Goal: Check status: Check status

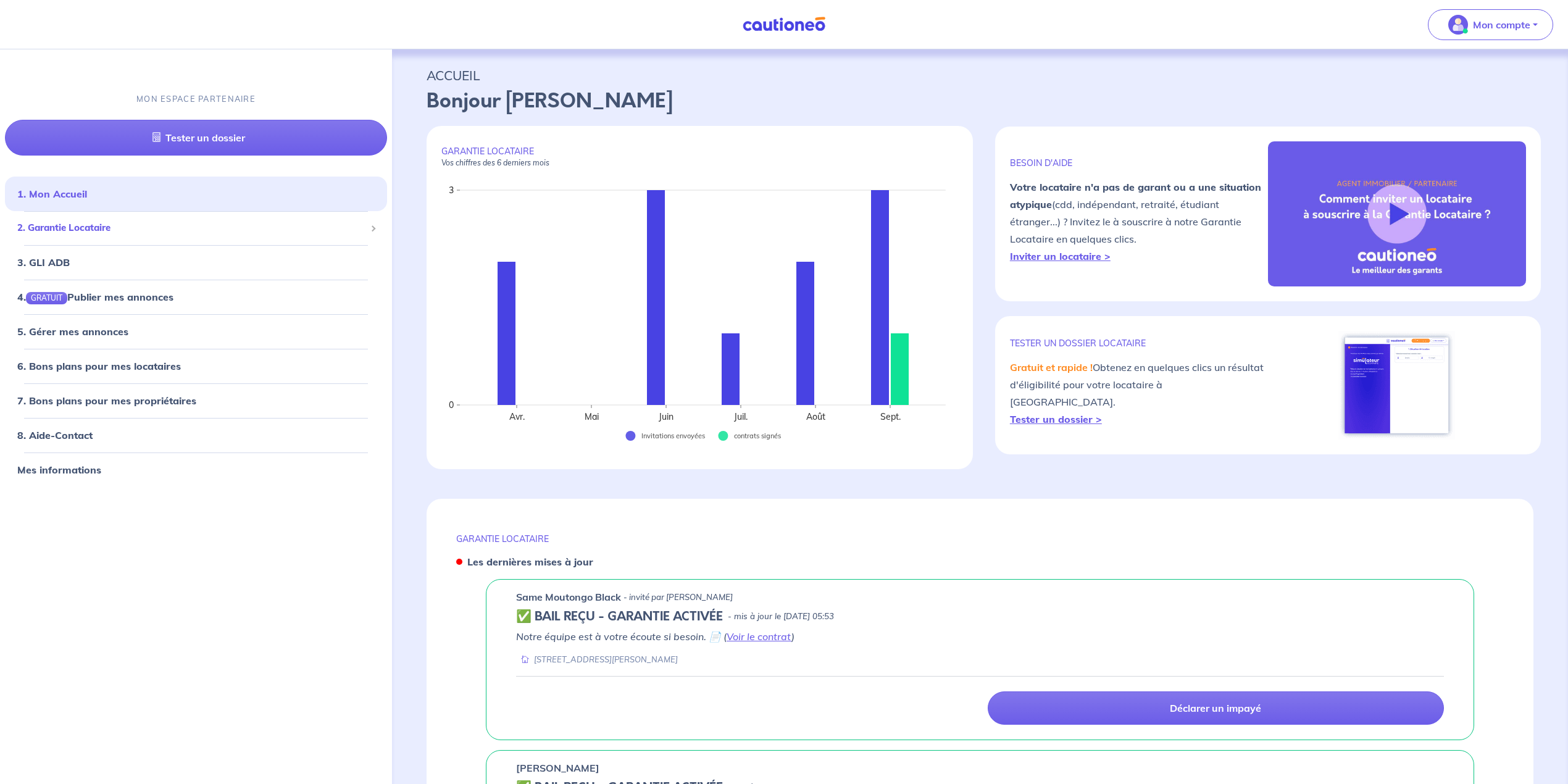
click at [80, 232] on span "2. Garantie Locataire" at bounding box center [192, 228] width 348 height 14
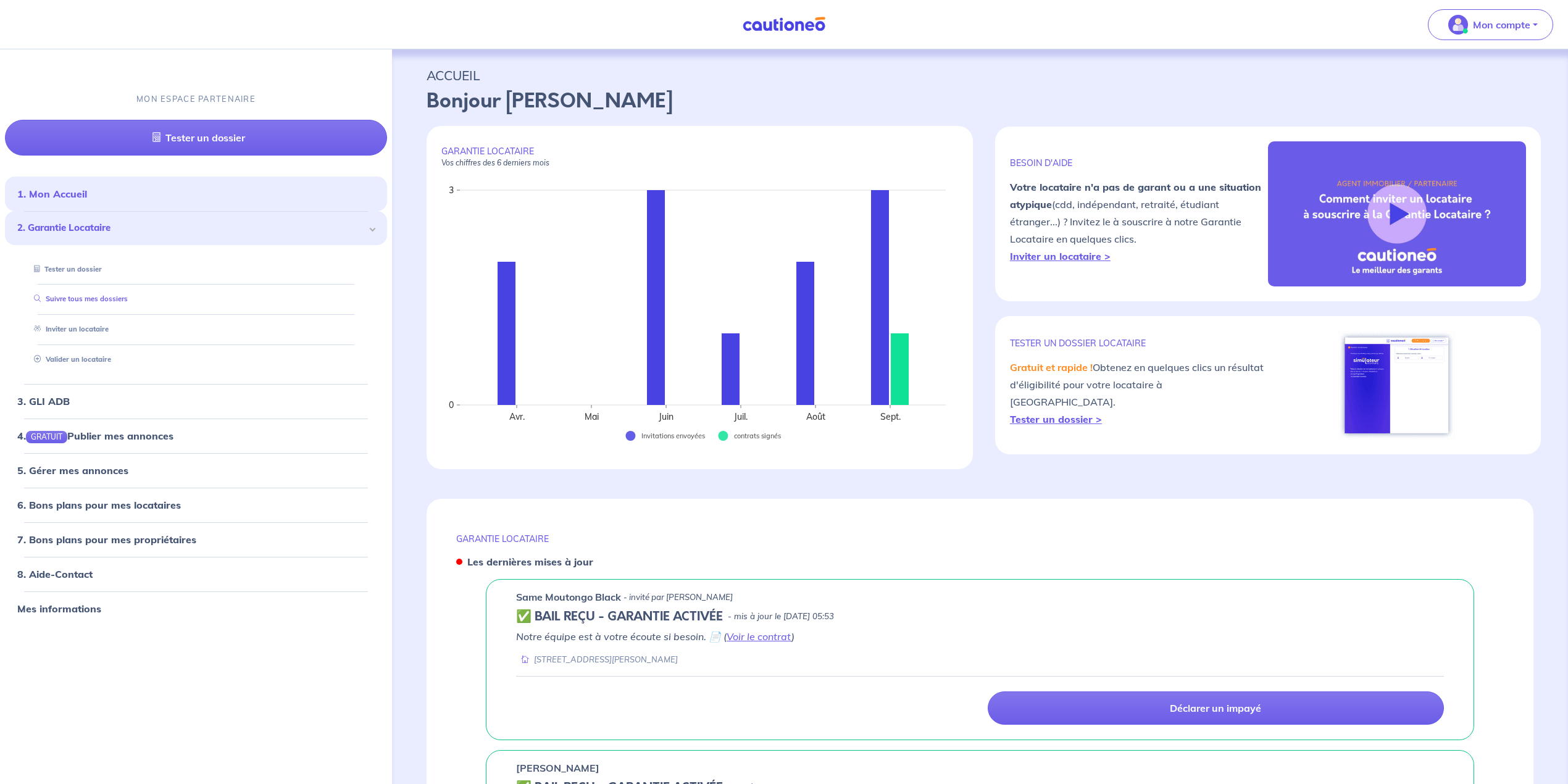
click at [75, 301] on link "Suivre tous mes dossiers" at bounding box center [78, 299] width 99 height 9
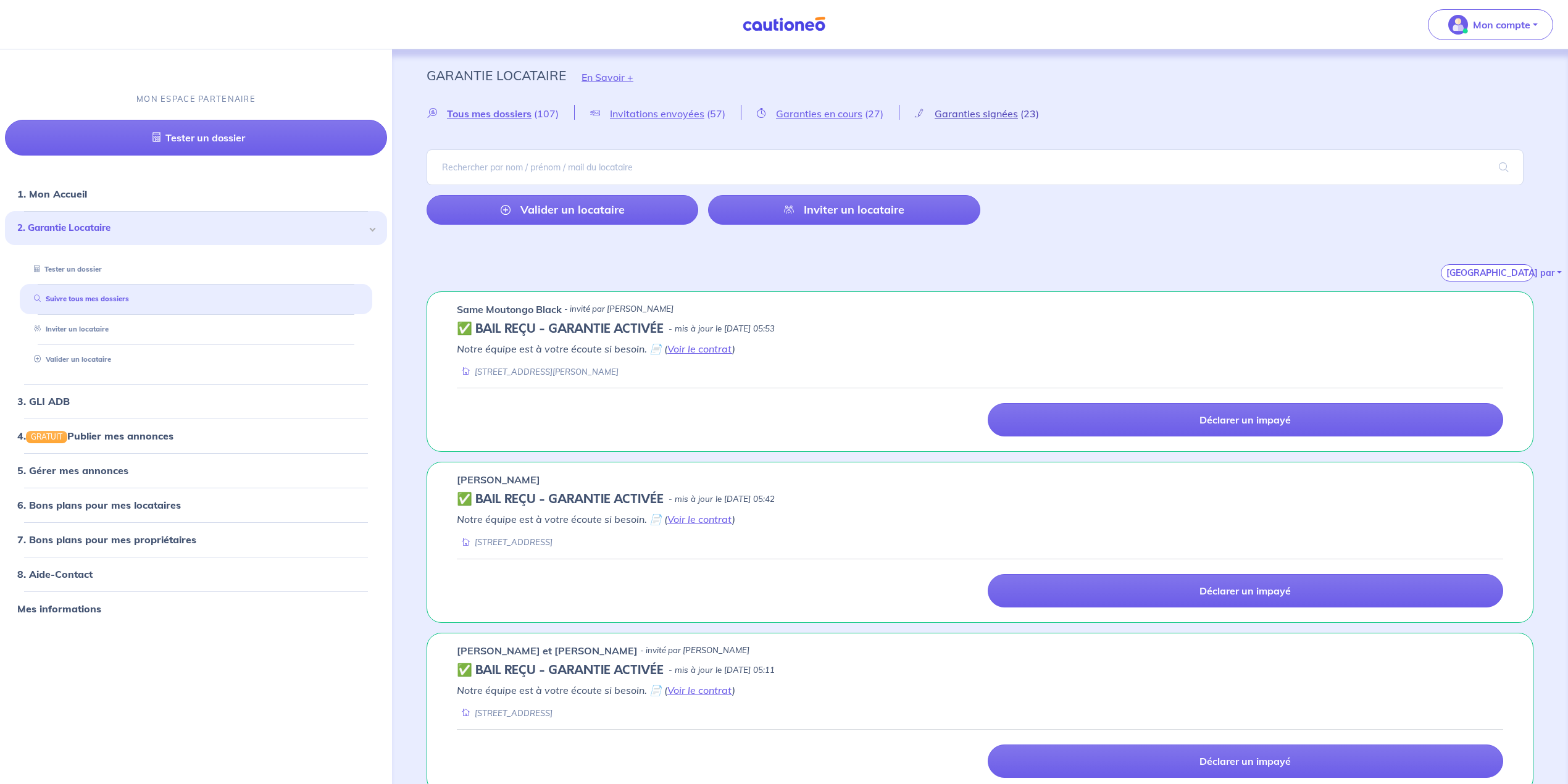
click at [948, 112] on span "Garanties signées" at bounding box center [976, 114] width 83 height 12
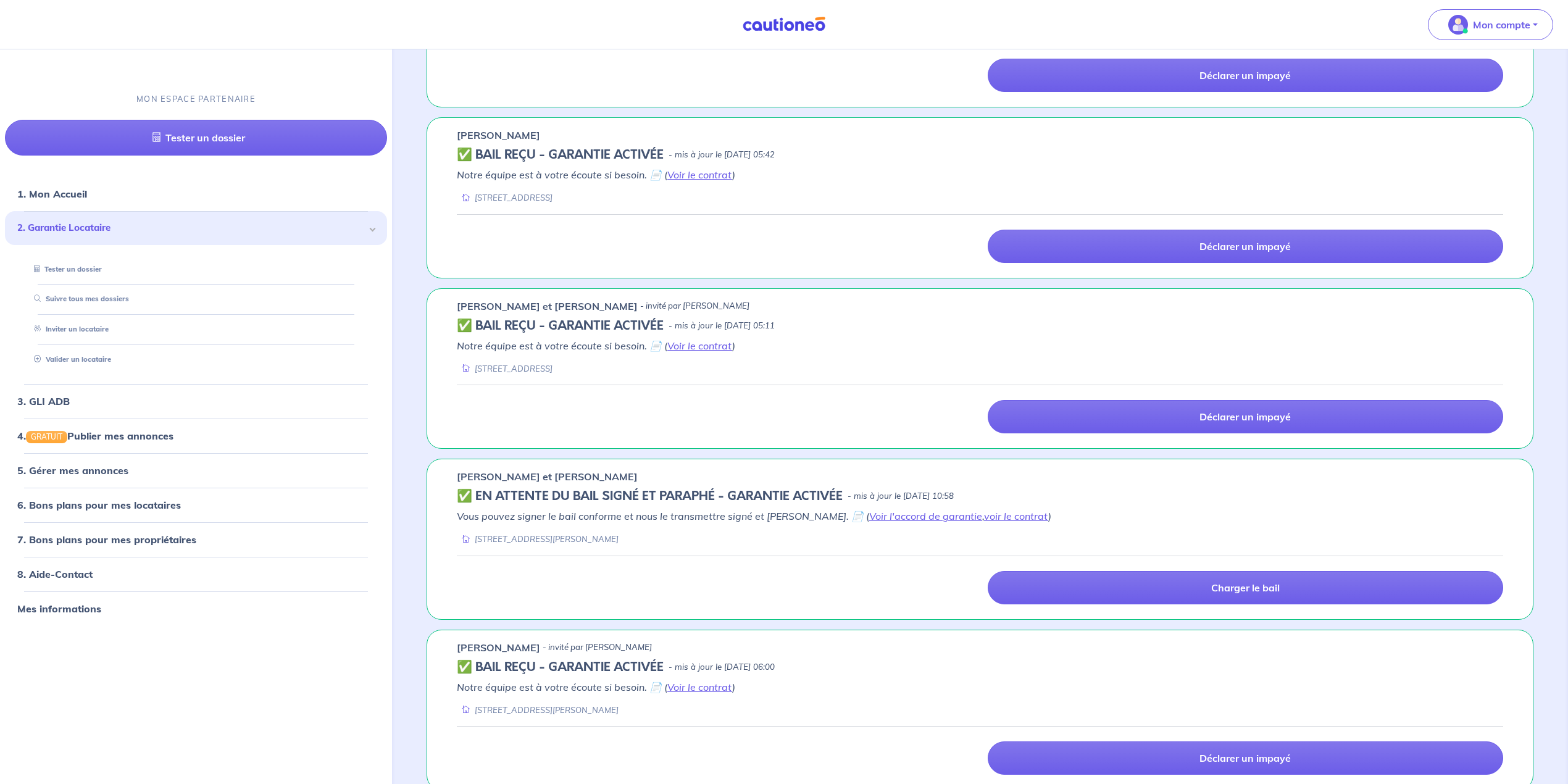
scroll to position [494, 0]
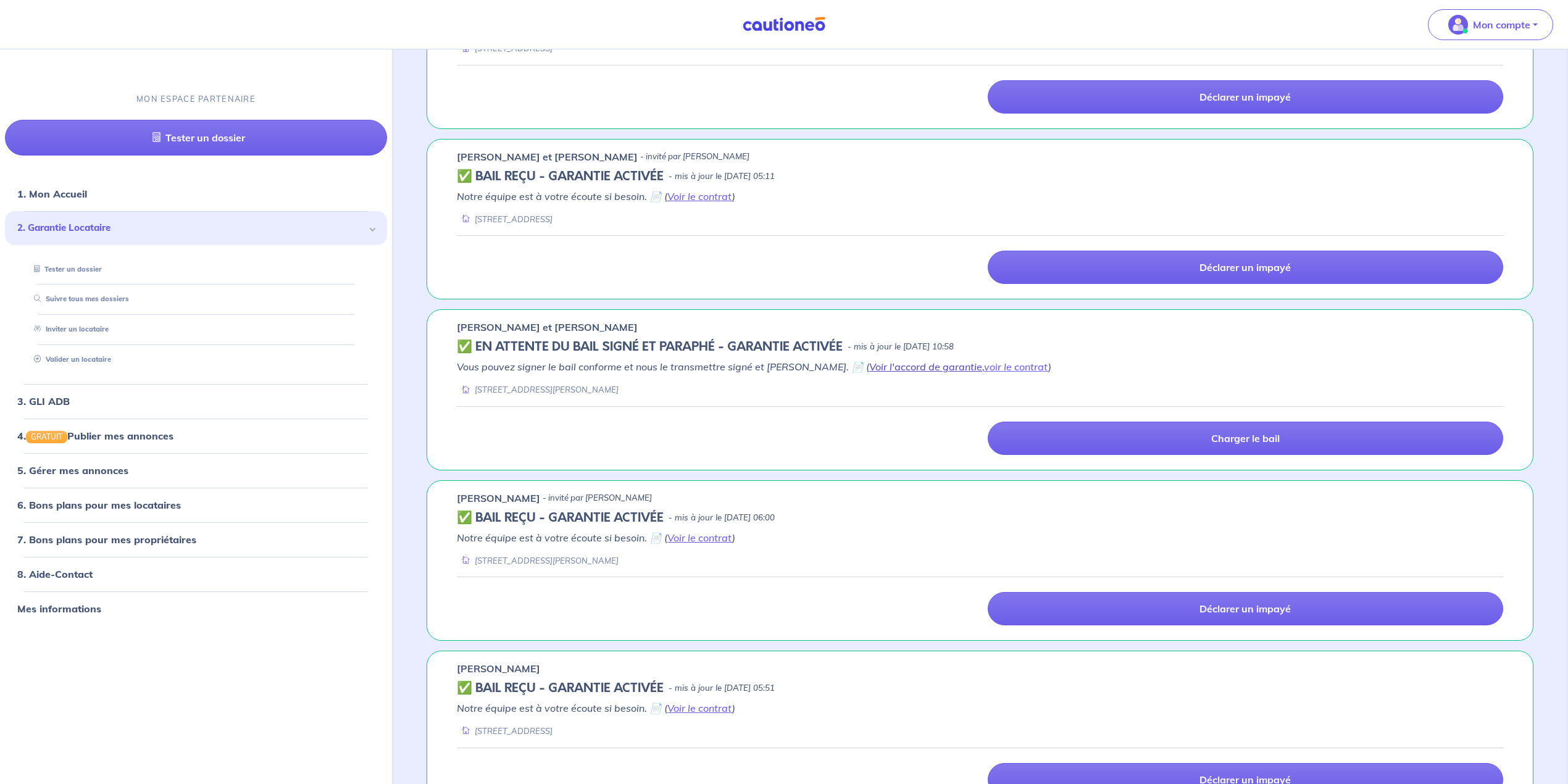
click at [869, 371] on link "Voir l'accord de garantie" at bounding box center [926, 366] width 113 height 12
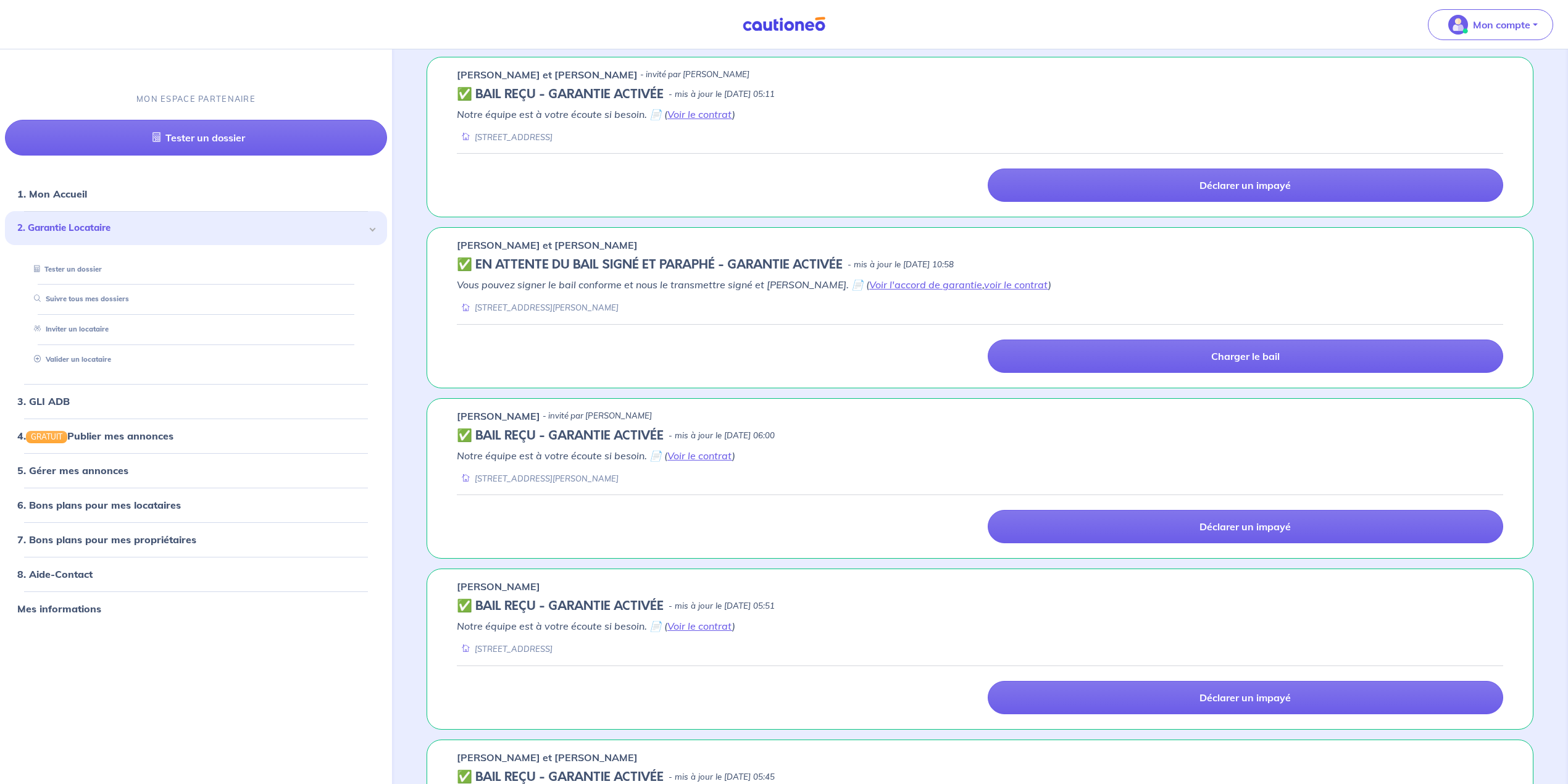
scroll to position [411, 0]
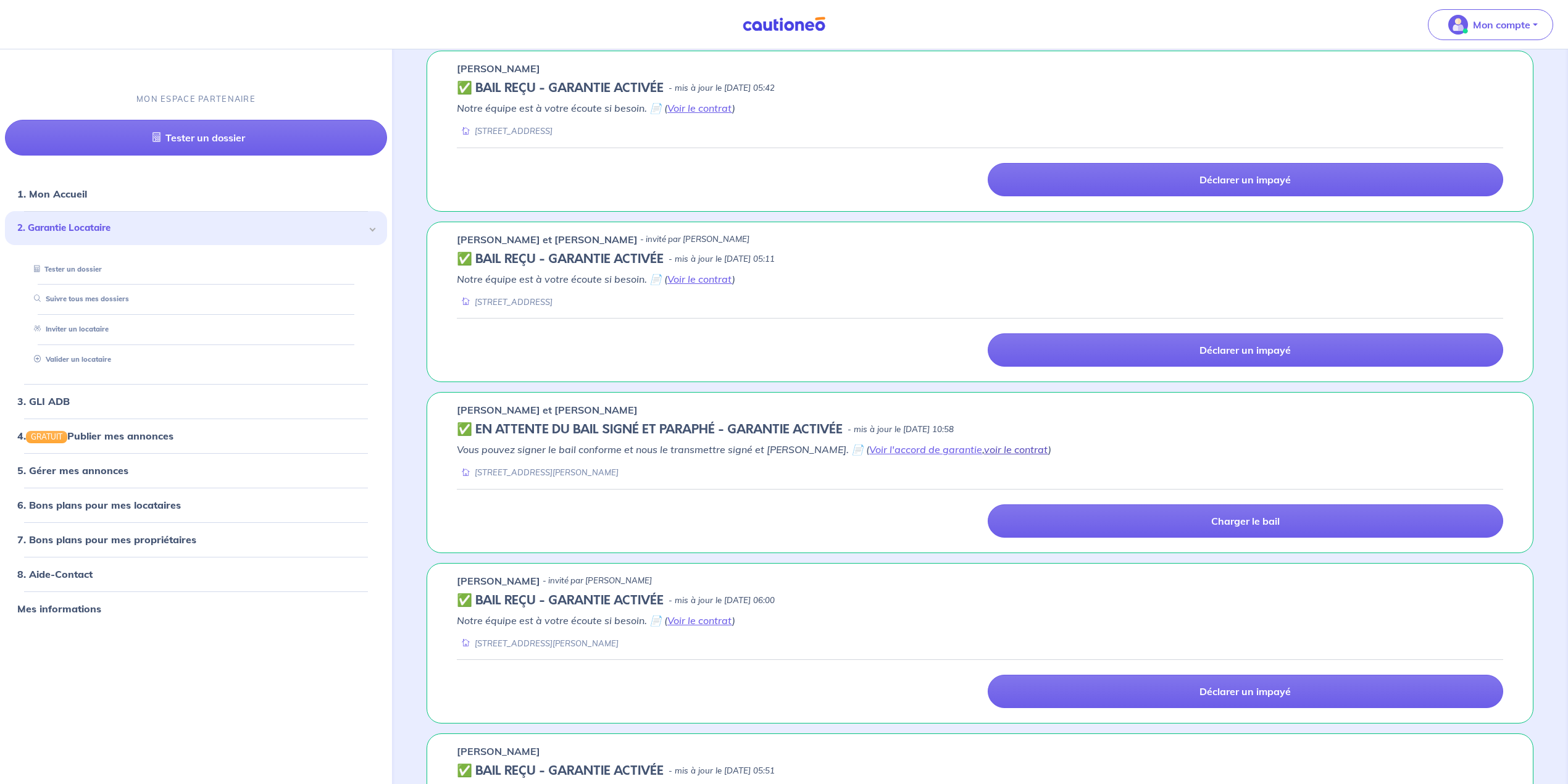
click at [984, 455] on link "voir le contrat" at bounding box center [1015, 449] width 64 height 12
